Goal: Task Accomplishment & Management: Manage account settings

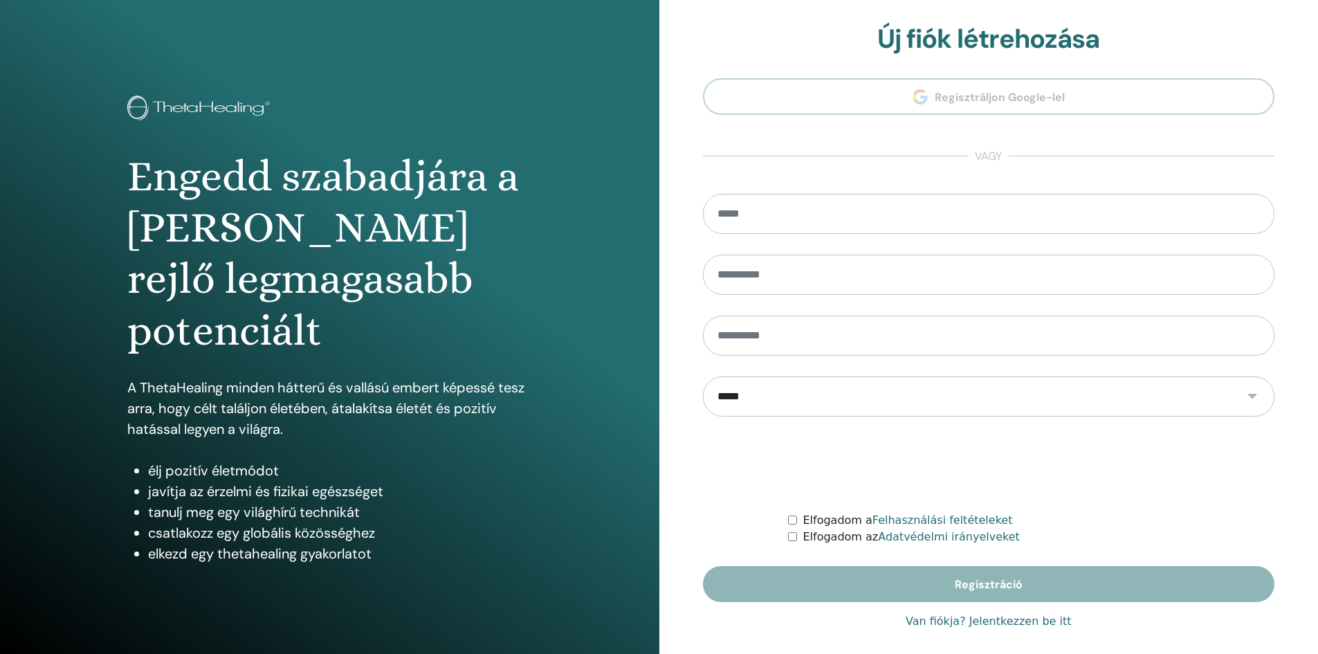
click at [1010, 619] on font "Van fiókja? Jelentkezzen be itt" at bounding box center [988, 620] width 165 height 13
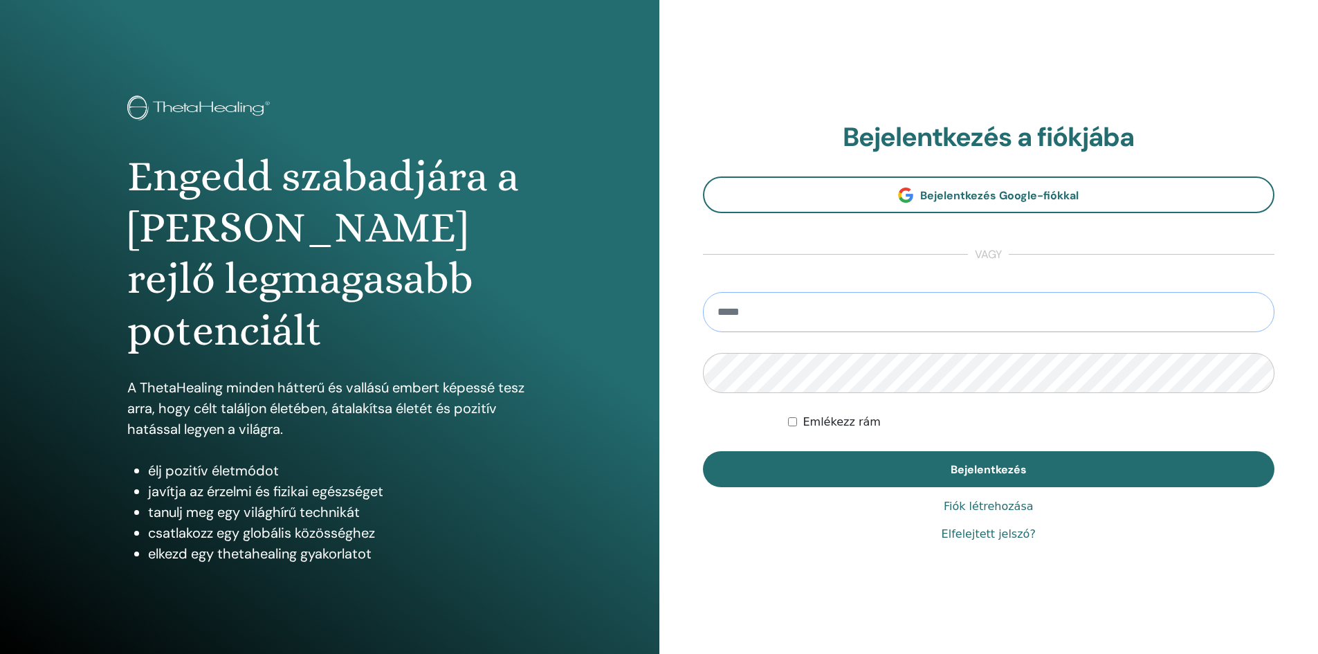
click at [894, 311] on input "email" at bounding box center [989, 312] width 572 height 40
type input "**********"
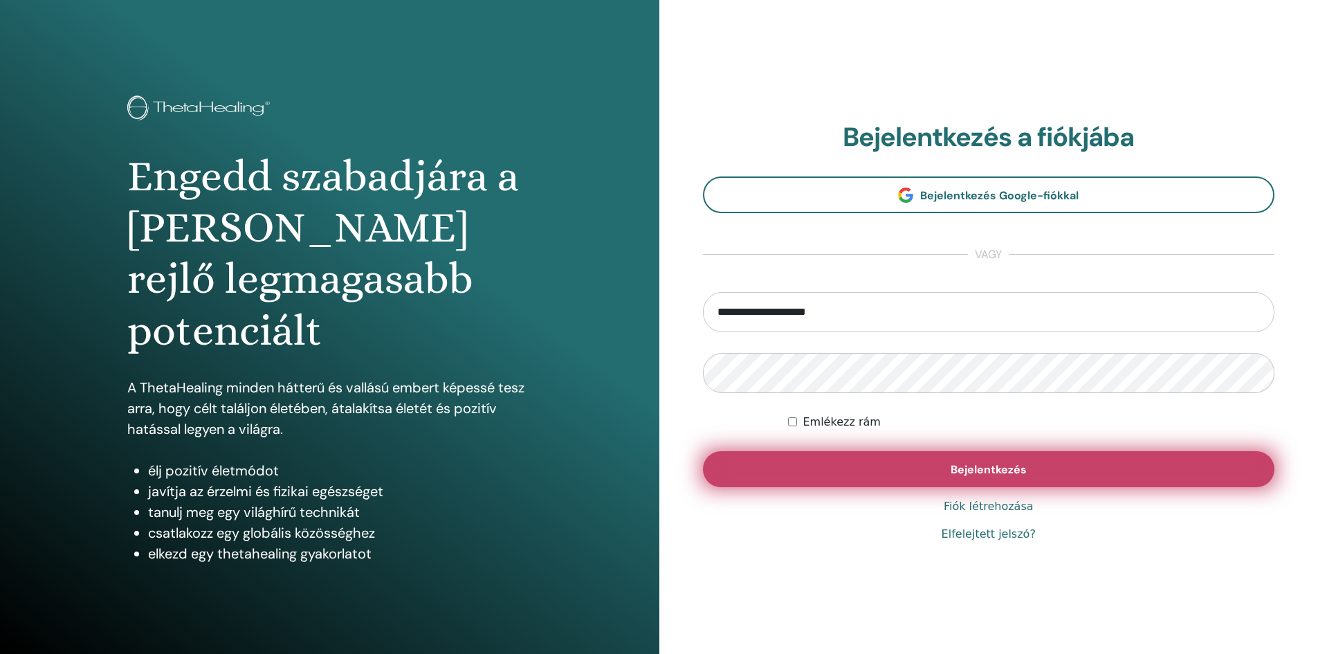
click at [1001, 479] on button "Bejelentkezés" at bounding box center [989, 469] width 572 height 36
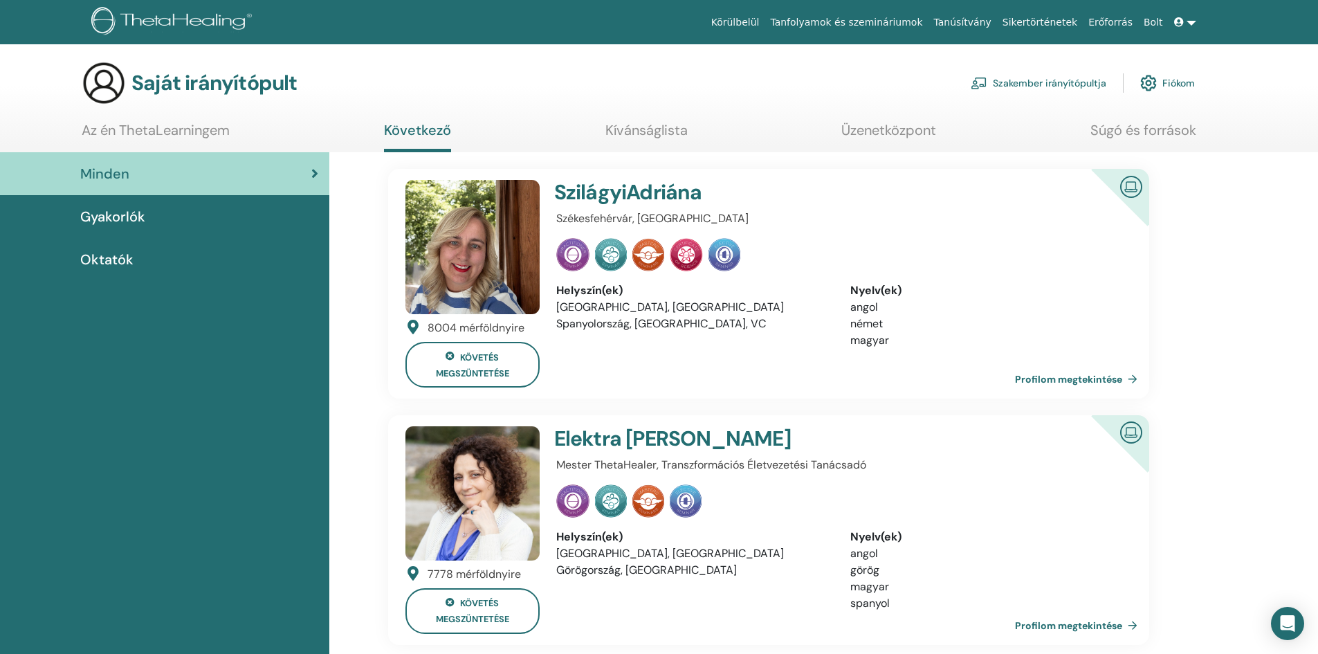
drag, startPoint x: 1224, startPoint y: 294, endPoint x: 1204, endPoint y: 291, distance: 20.9
click at [137, 217] on font "Gyakorlók" at bounding box center [112, 217] width 65 height 18
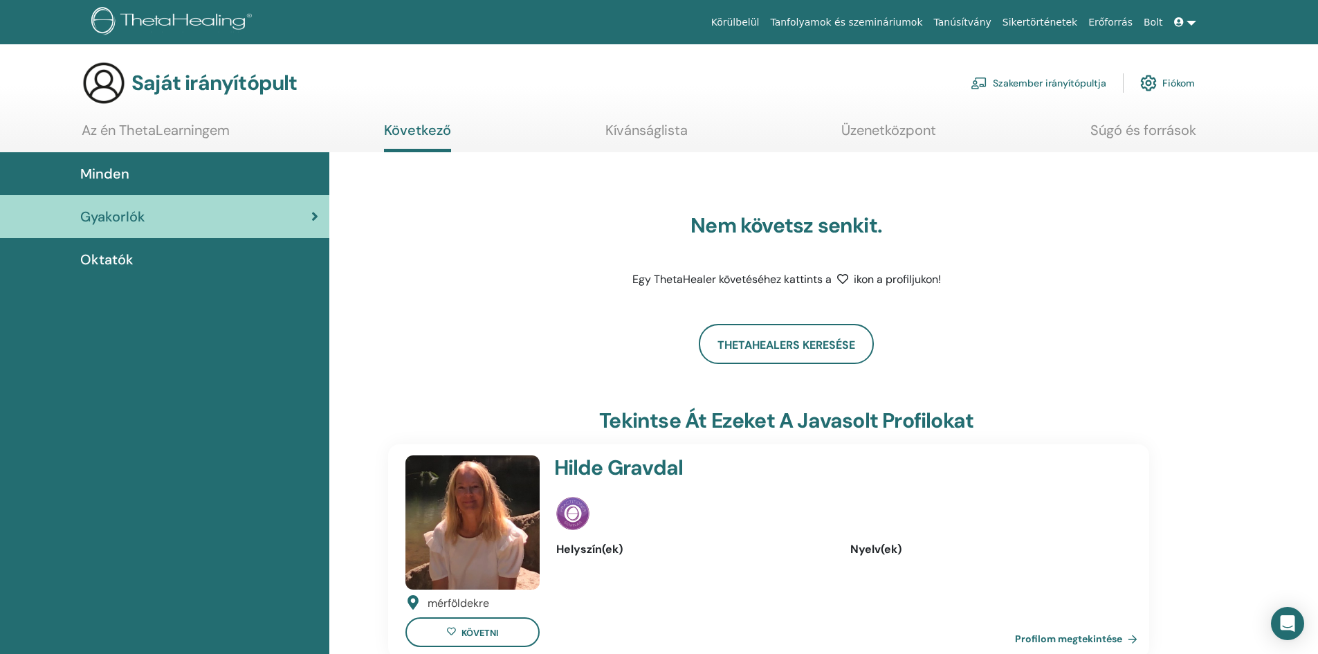
click at [991, 21] on font "Tanúsítvány" at bounding box center [962, 22] width 57 height 11
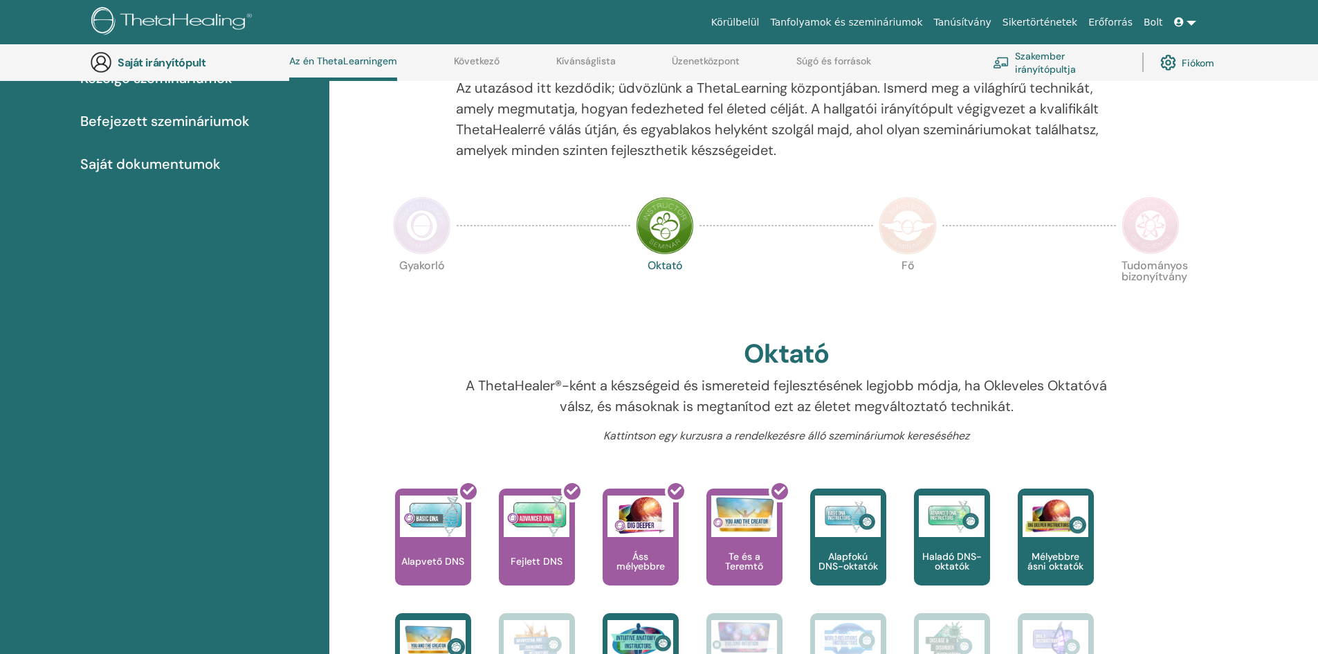
scroll to position [106, 0]
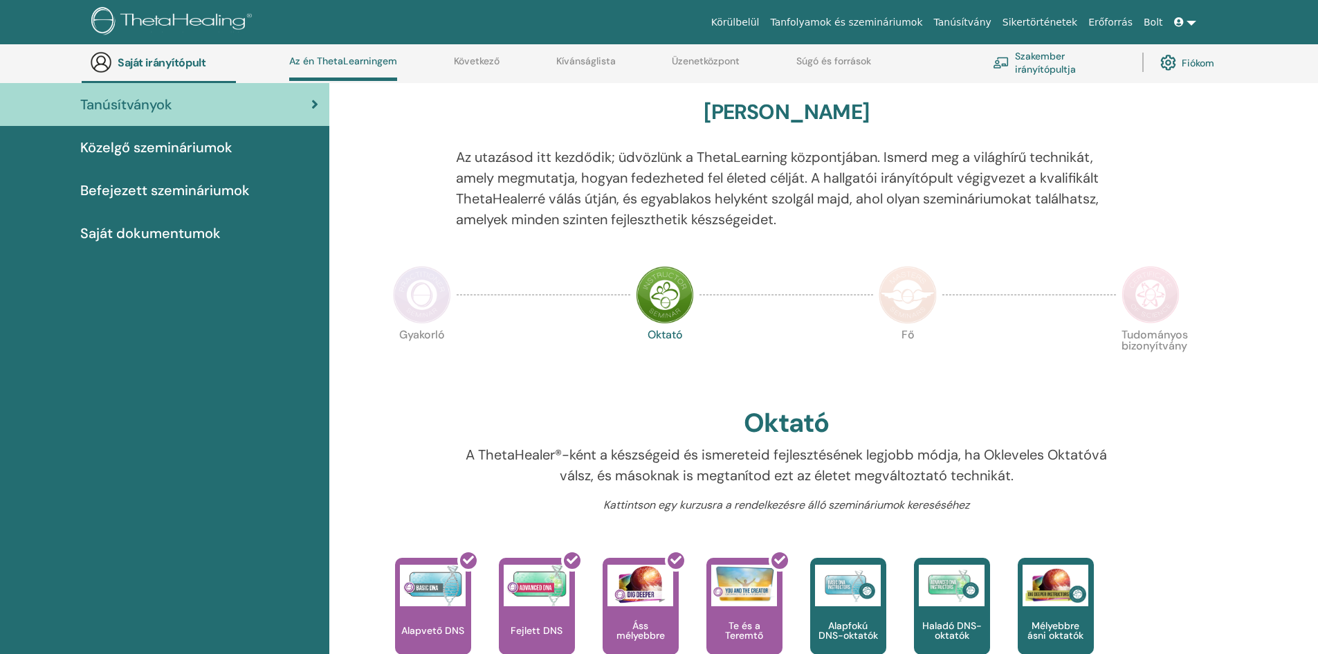
click at [661, 297] on img at bounding box center [665, 295] width 58 height 58
click at [235, 184] on font "Befejezett szemináriumok" at bounding box center [164, 190] width 169 height 18
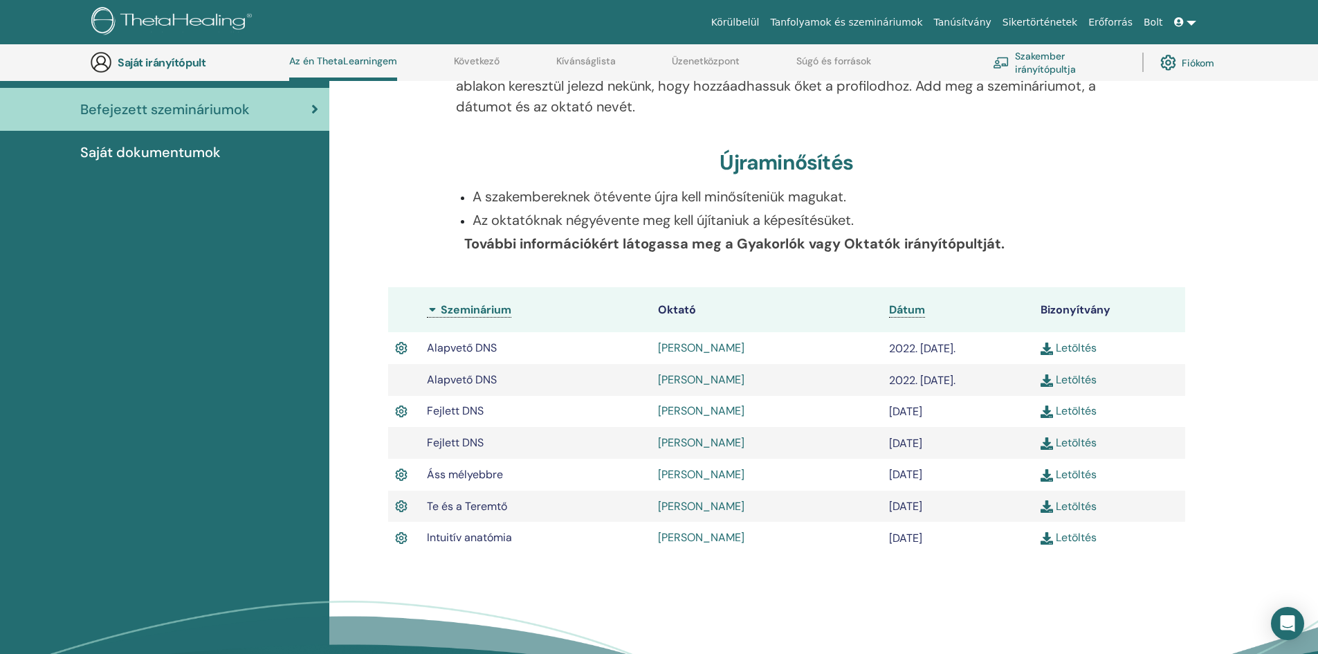
scroll to position [244, 0]
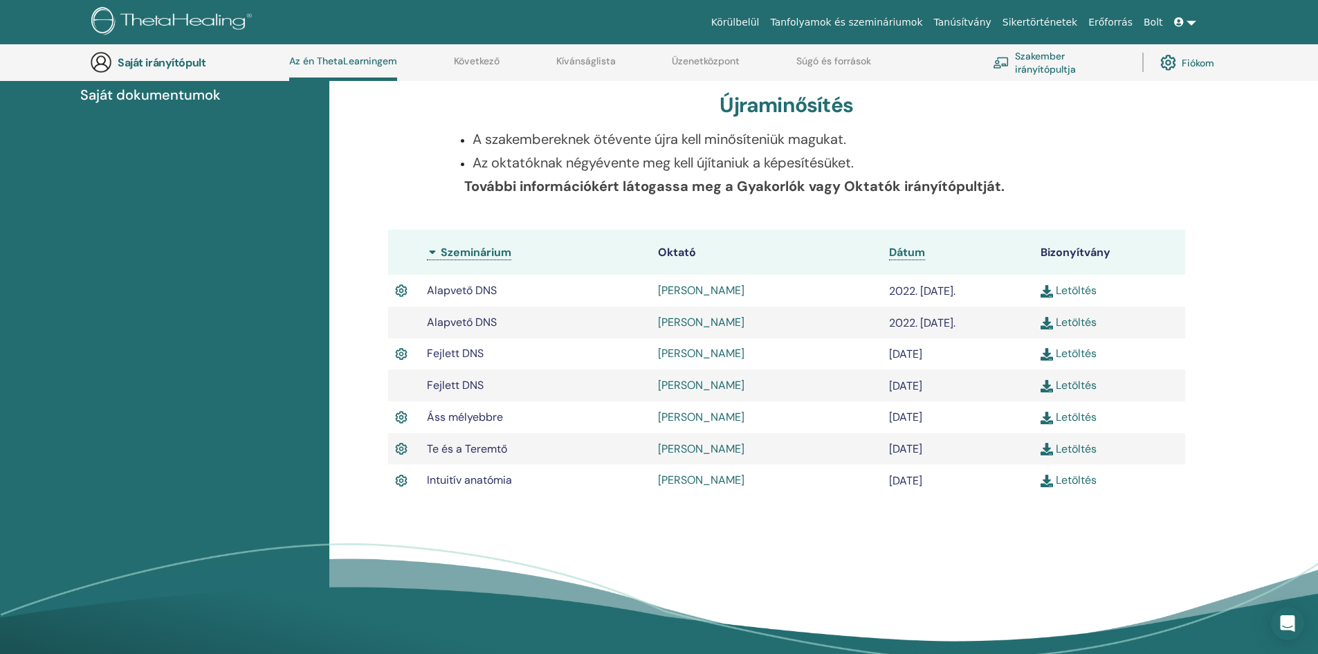
click at [970, 451] on td "2023. április 23." at bounding box center [958, 449] width 152 height 32
click at [520, 514] on div "Befejezett szemináriumok Alább megtalálod az elkészült szemináriumaidat. Ha hiá…" at bounding box center [786, 237] width 830 height 585
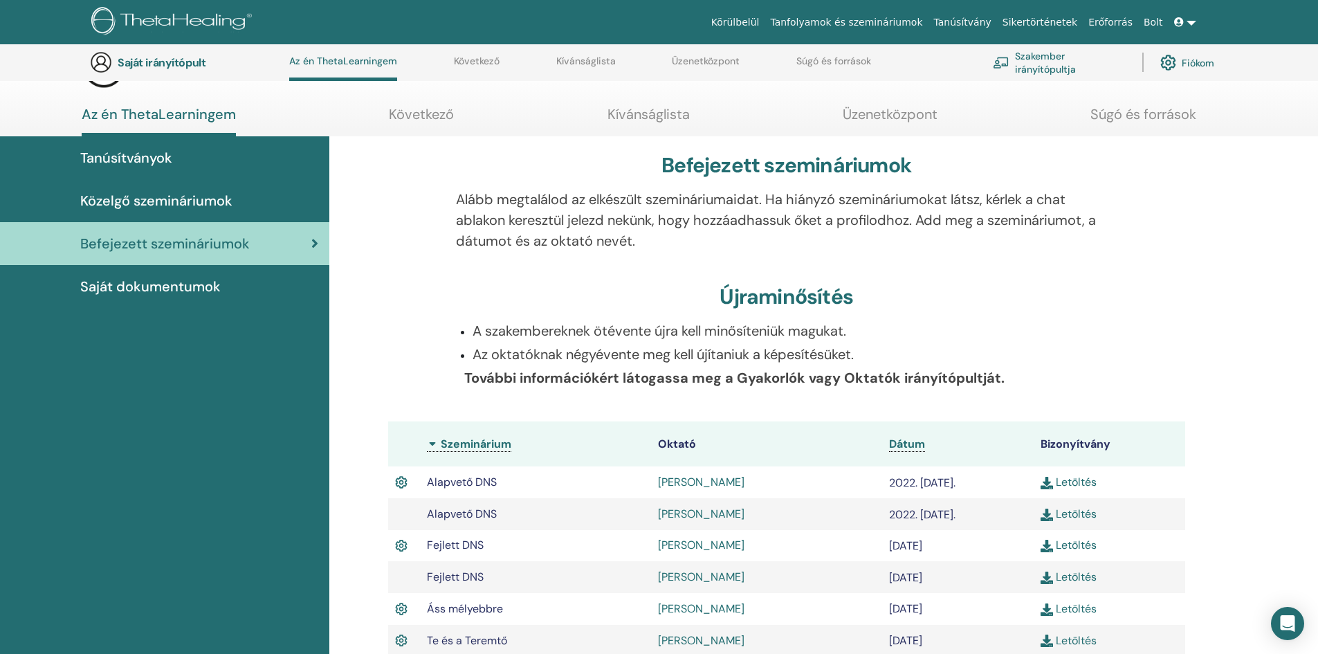
scroll to position [0, 0]
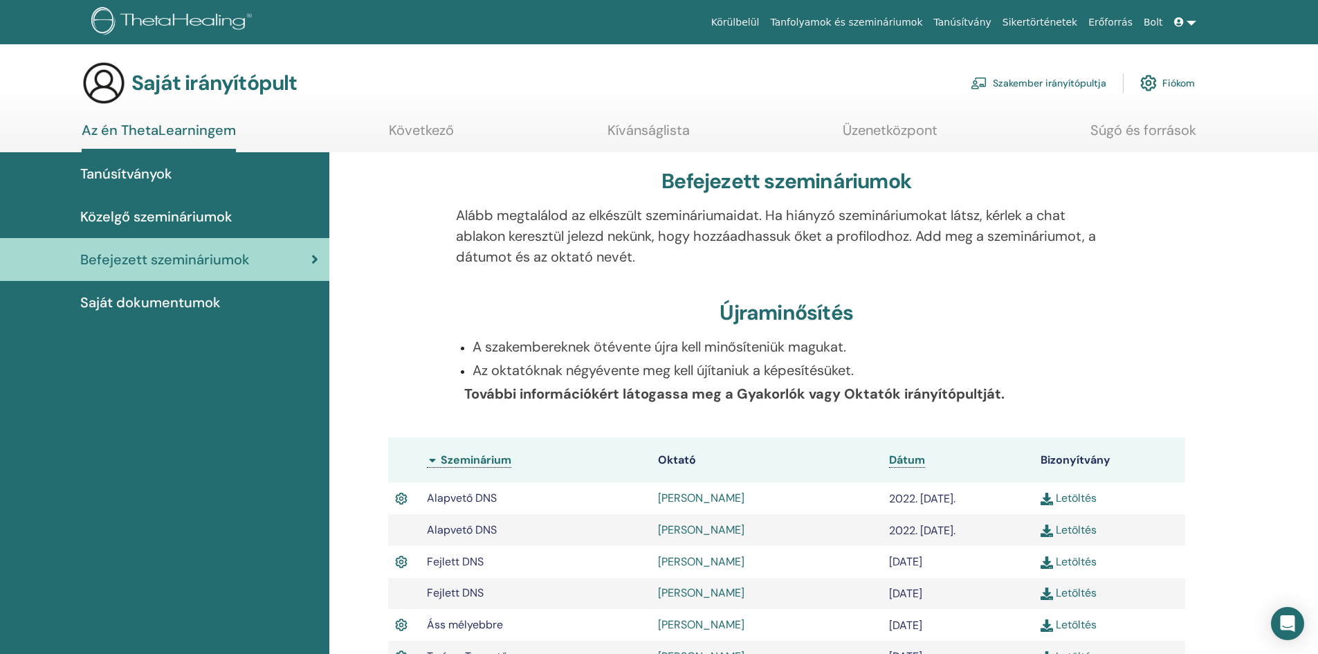
click at [167, 302] on font "Saját dokumentumok" at bounding box center [150, 302] width 140 height 18
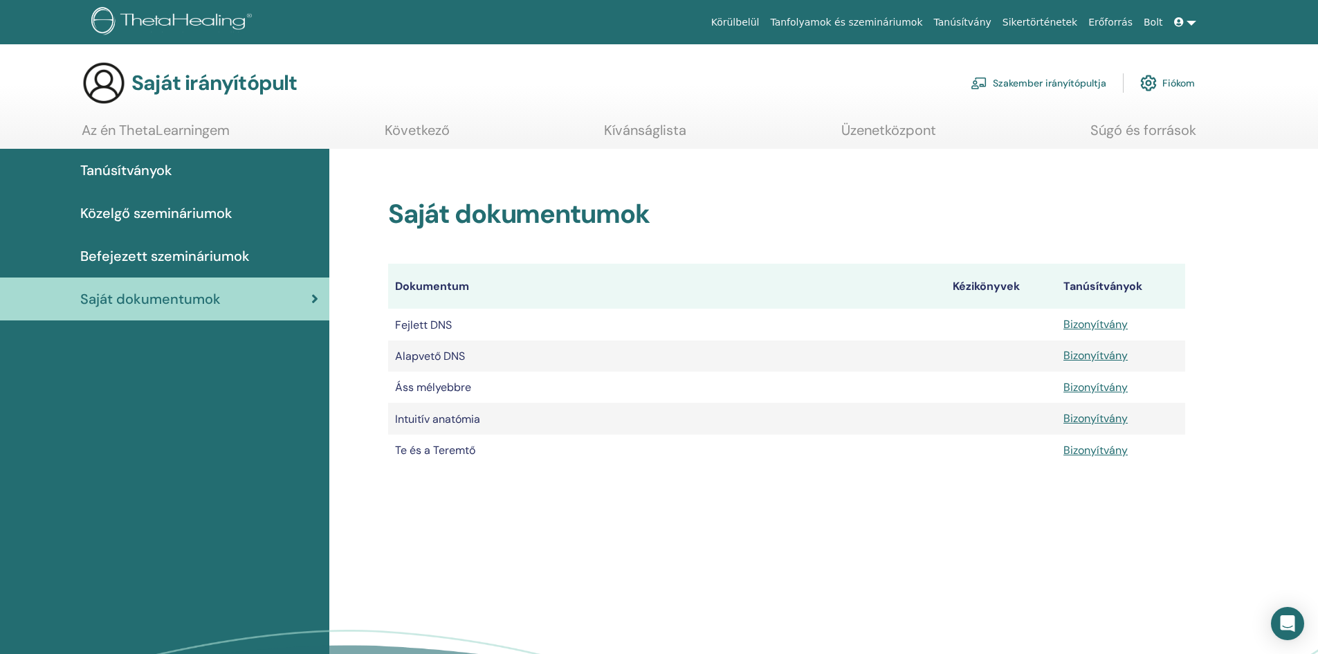
click at [165, 253] on font "Befejezett szemináriumok" at bounding box center [164, 256] width 169 height 18
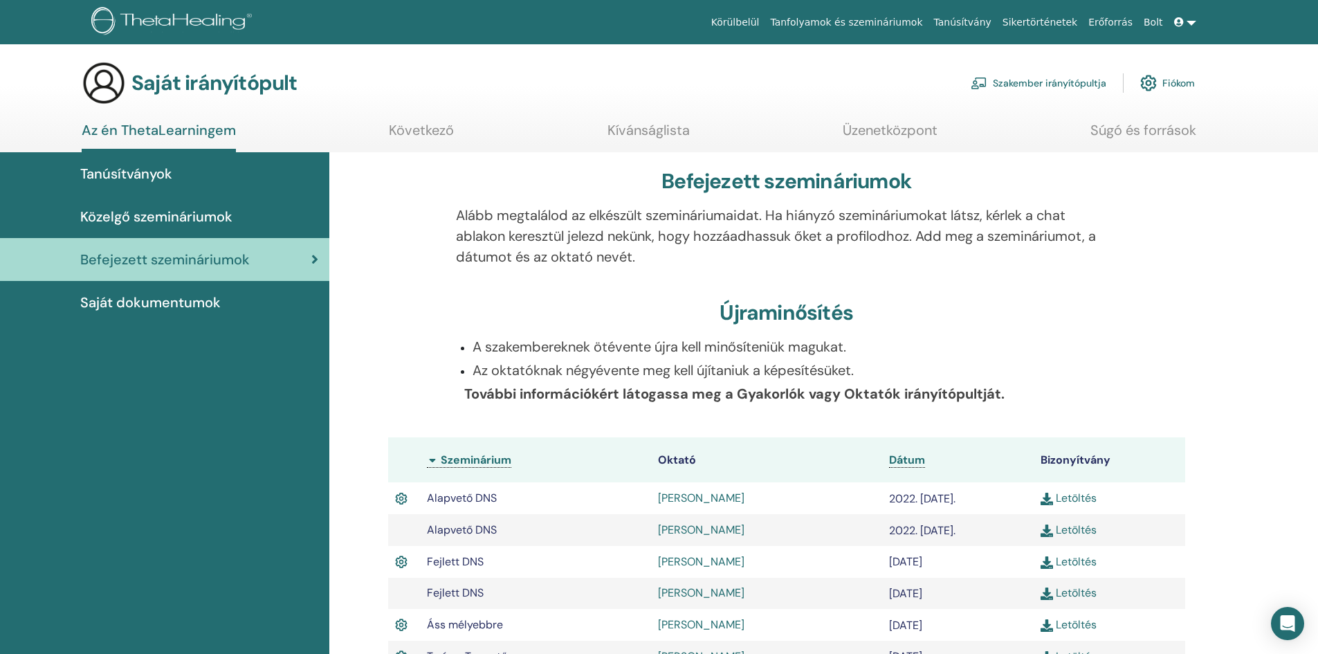
click at [208, 224] on font "Közelgő szemináriumok" at bounding box center [156, 217] width 152 height 18
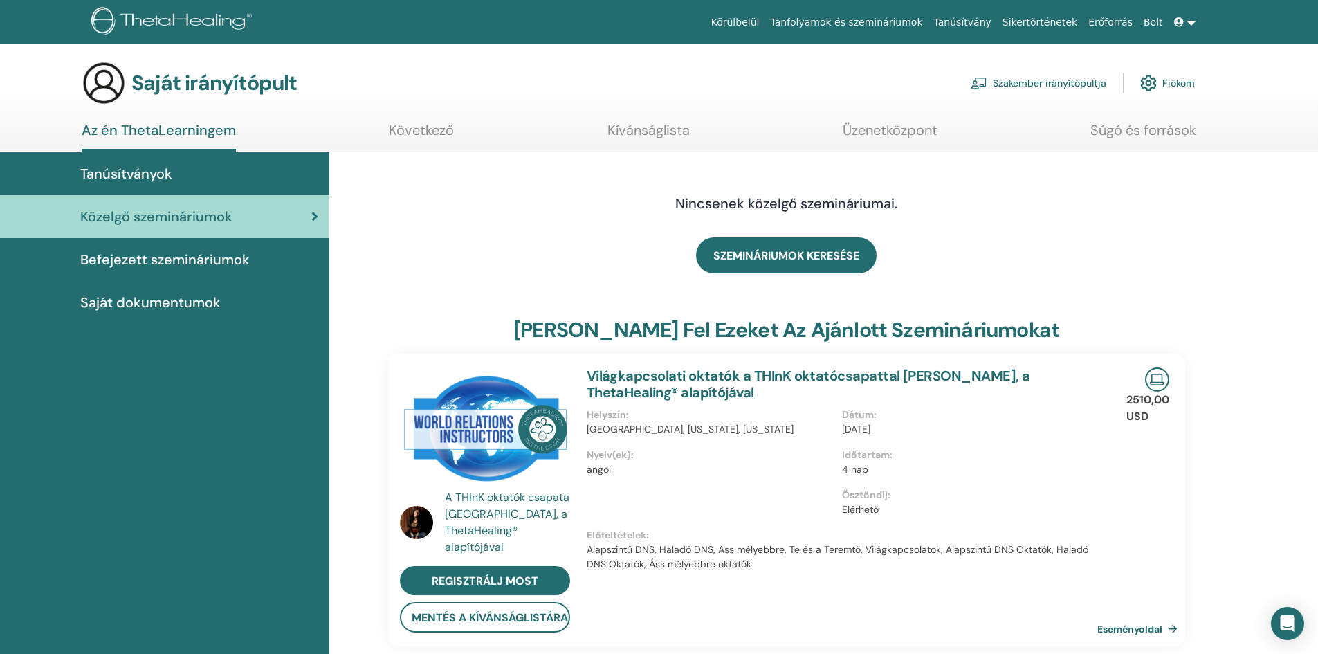
click at [133, 176] on font "Tanúsítványok" at bounding box center [126, 174] width 92 height 18
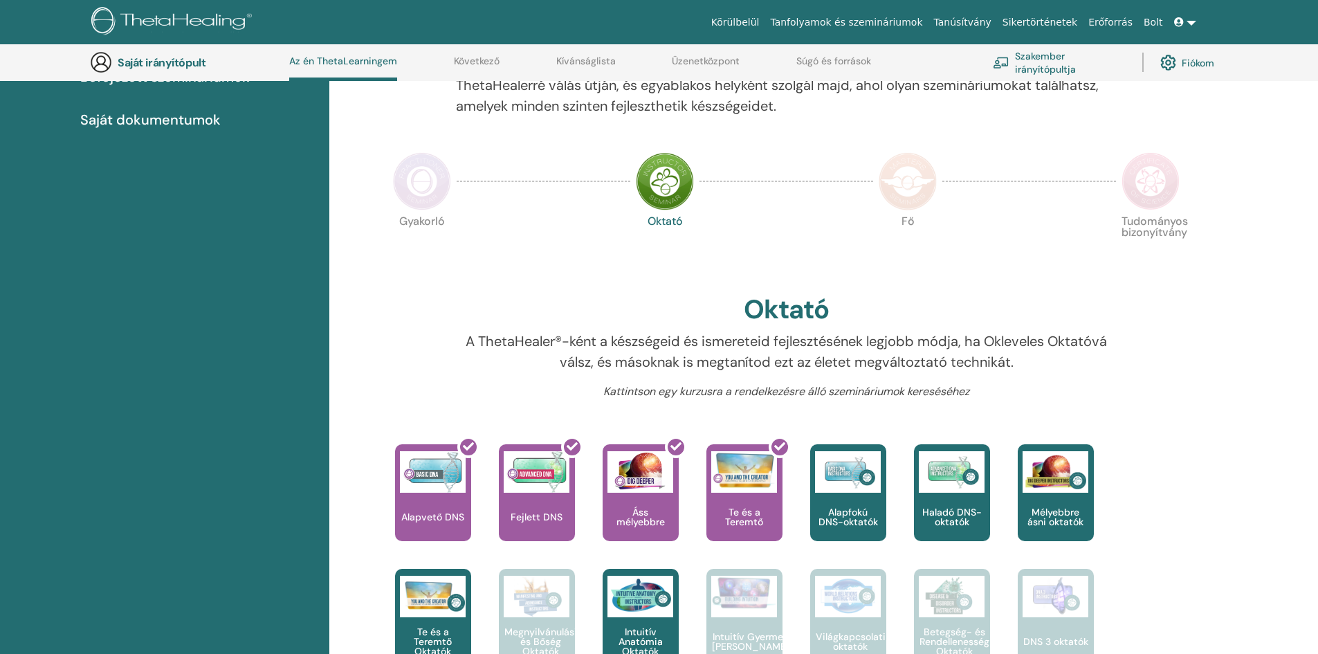
scroll to position [244, 0]
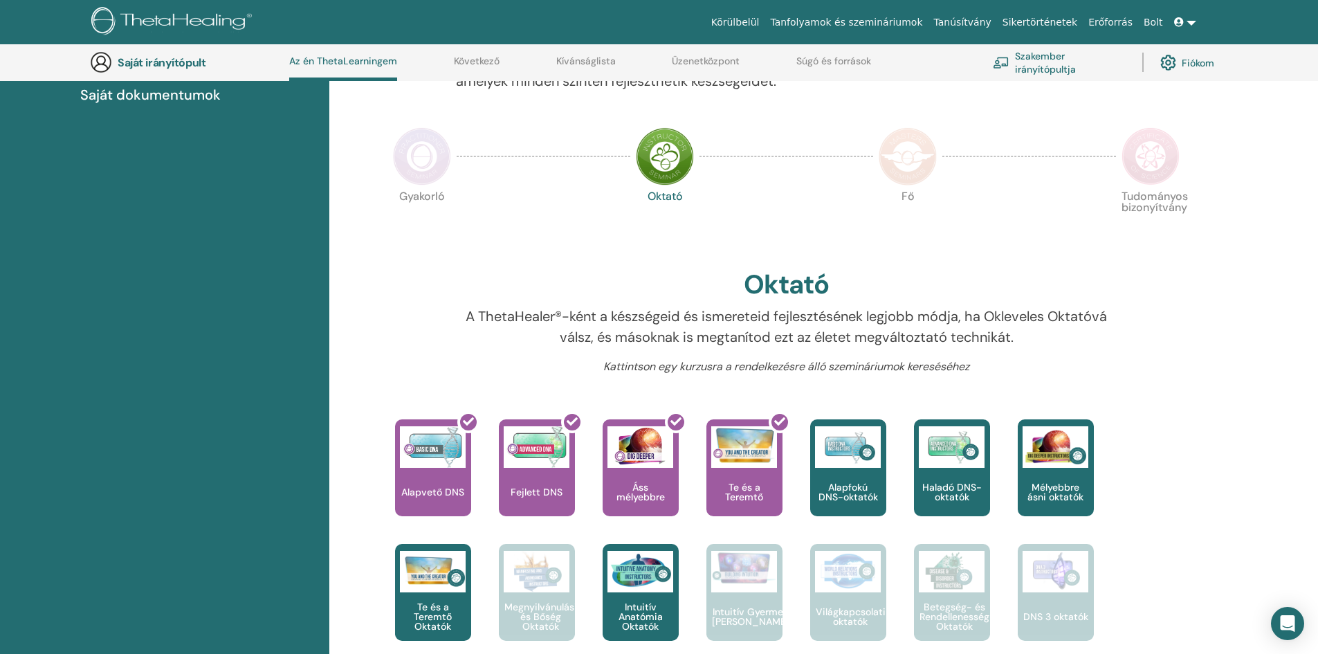
click at [1181, 363] on div at bounding box center [1161, 372] width 68 height 28
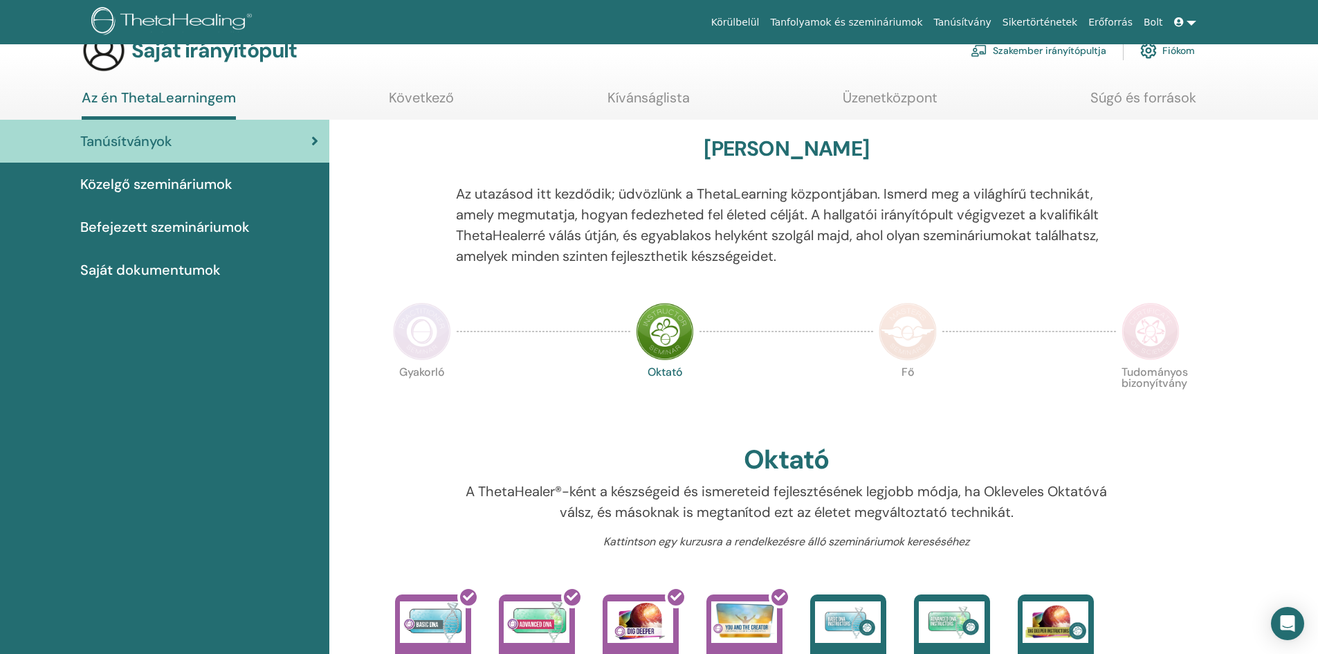
scroll to position [0, 0]
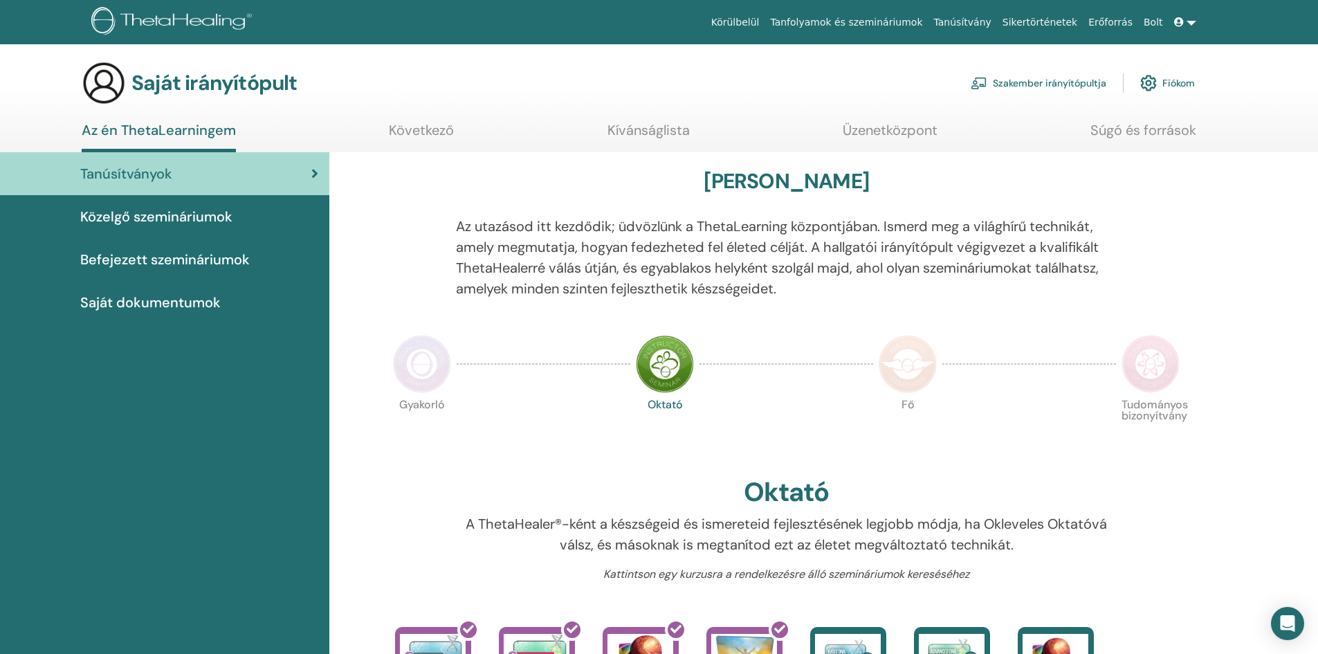
click at [640, 131] on font "Kívánságlista" at bounding box center [648, 130] width 82 height 18
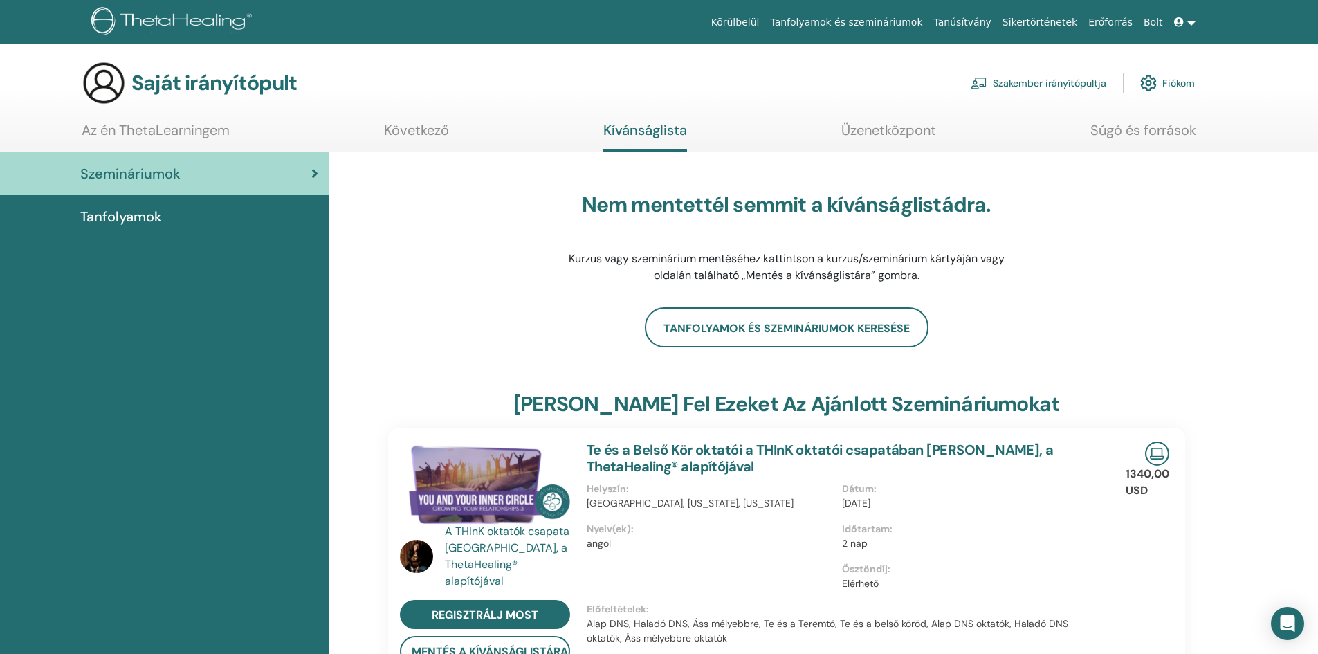
click at [883, 136] on font "Üzenetközpont" at bounding box center [888, 130] width 95 height 18
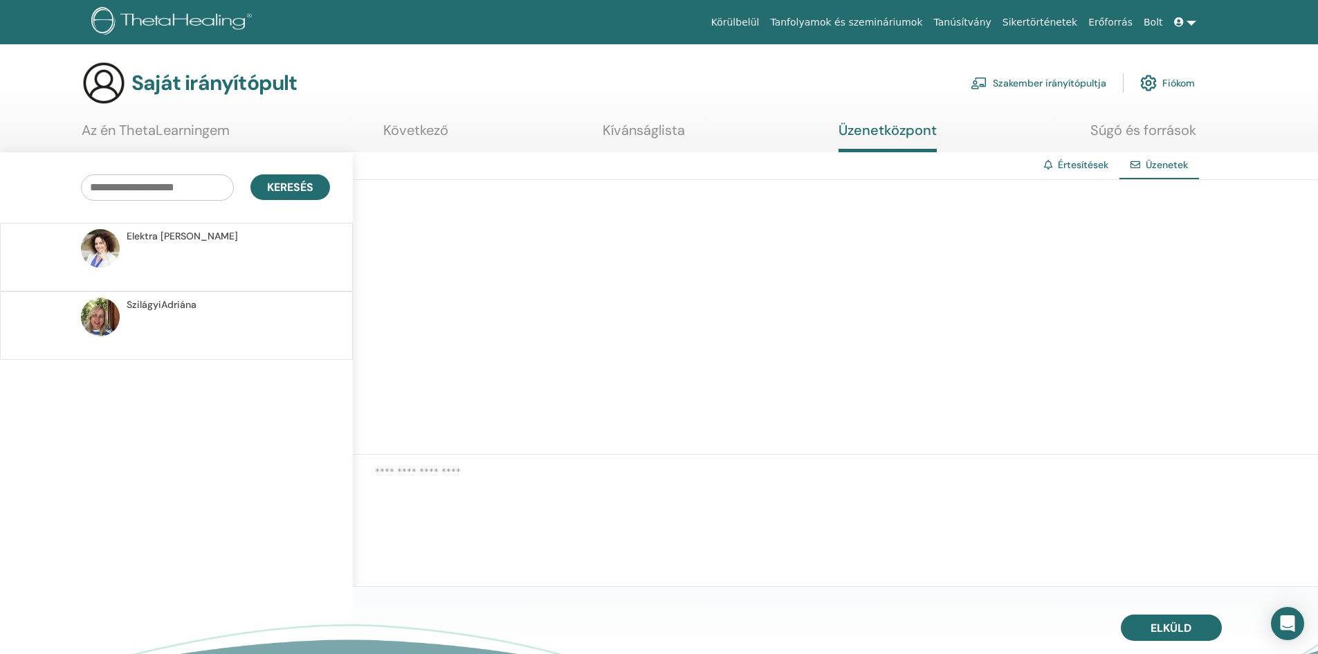
click at [836, 27] on font "Tanfolyamok és szemináriumok" at bounding box center [846, 22] width 152 height 11
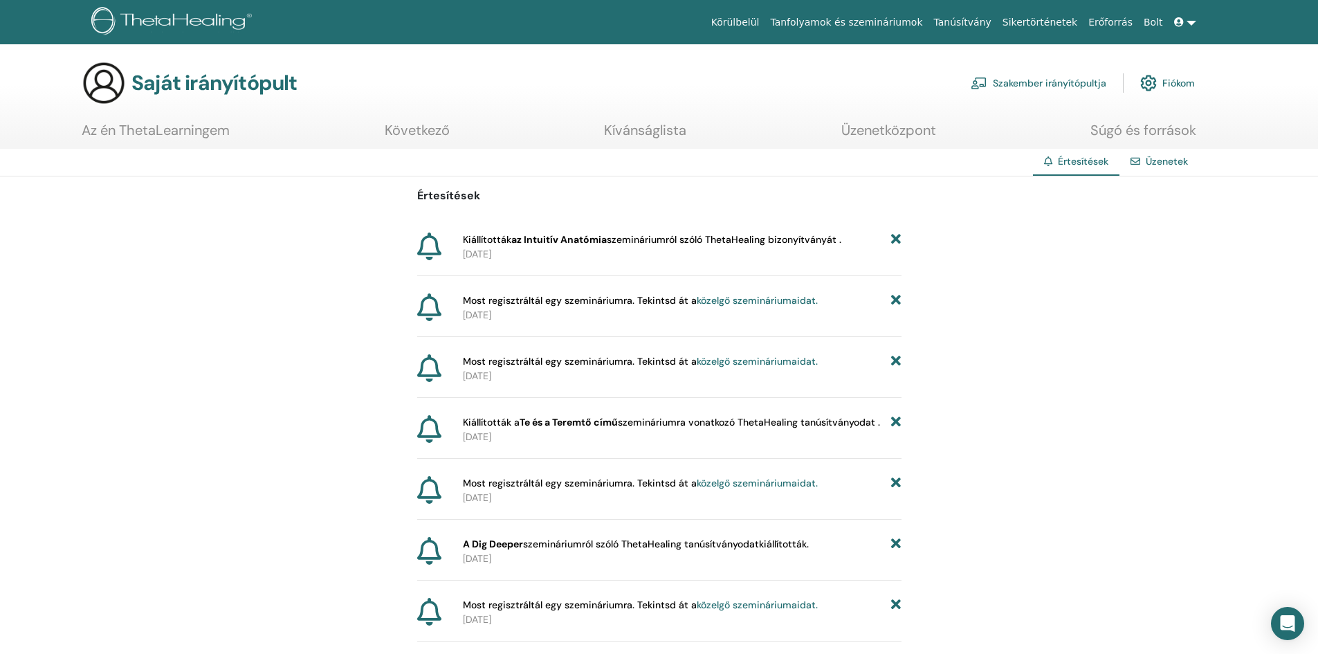
click at [1191, 24] on link at bounding box center [1184, 23] width 33 height 26
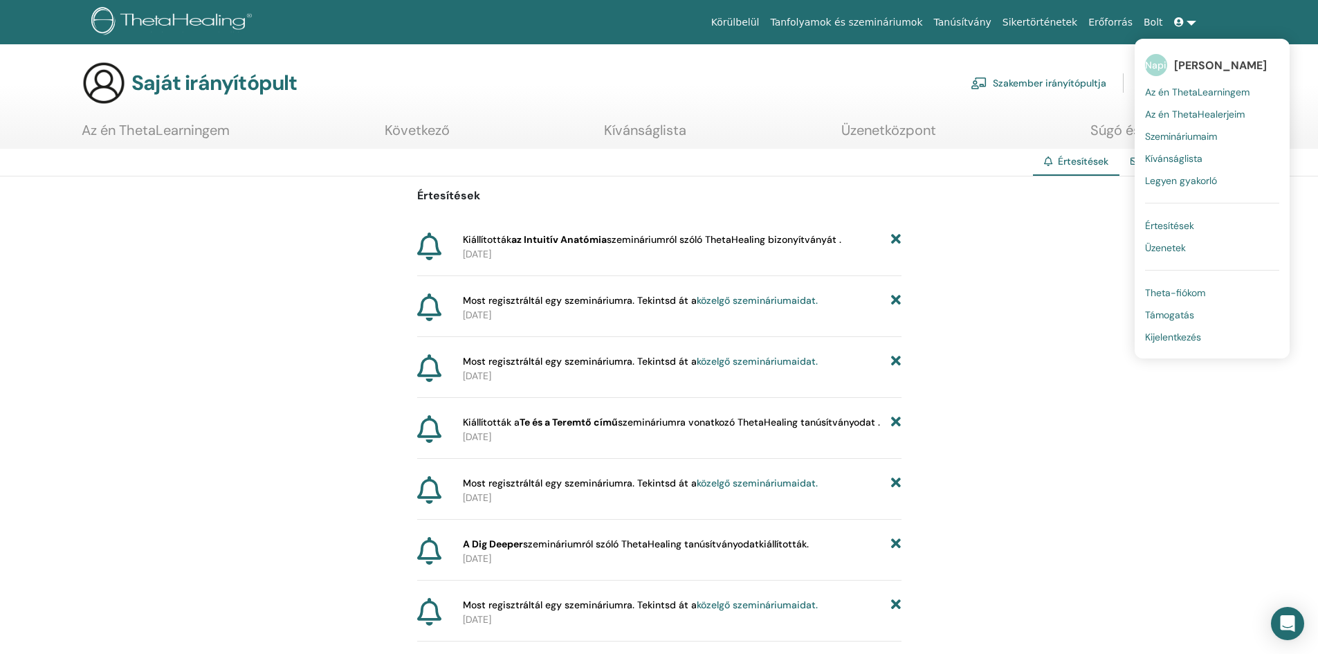
click at [1188, 340] on font "Kijelentkezés" at bounding box center [1173, 337] width 56 height 12
